Goal: Information Seeking & Learning: Learn about a topic

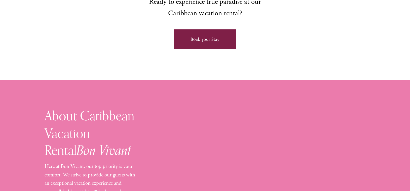
scroll to position [277, 0]
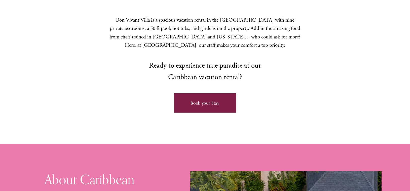
click at [200, 93] on link "Book your Stay" at bounding box center [205, 102] width 62 height 19
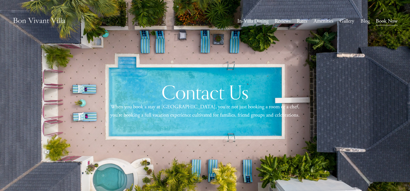
click at [301, 20] on link "Rates" at bounding box center [302, 22] width 11 height 10
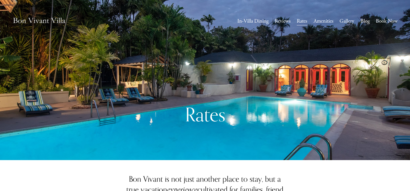
click at [315, 22] on link "Amenities" at bounding box center [324, 22] width 20 height 10
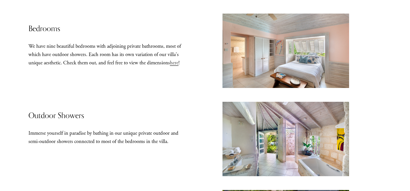
scroll to position [151, 0]
